Goal: Transaction & Acquisition: Book appointment/travel/reservation

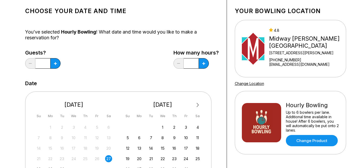
scroll to position [39, 0]
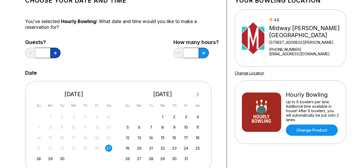
click at [54, 50] on button at bounding box center [55, 53] width 10 height 10
type input "*"
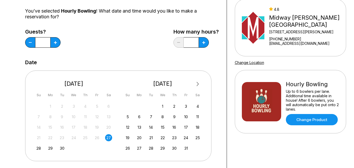
scroll to position [59, 0]
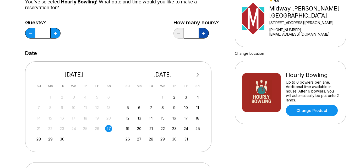
click at [200, 34] on button at bounding box center [204, 33] width 10 height 10
type input "*"
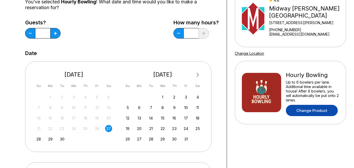
click at [315, 112] on link "Change Product" at bounding box center [312, 110] width 52 height 11
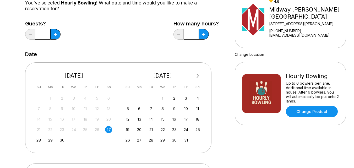
scroll to position [79, 0]
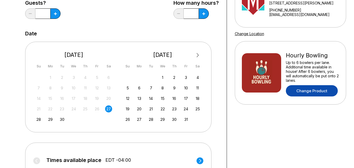
click at [297, 93] on link "Change Product" at bounding box center [312, 90] width 52 height 11
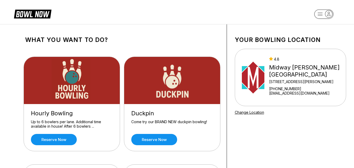
scroll to position [20, 0]
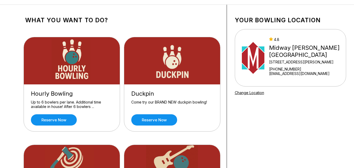
click at [94, 120] on div "Reserve now" at bounding box center [72, 119] width 82 height 11
